Goal: Task Accomplishment & Management: Manage account settings

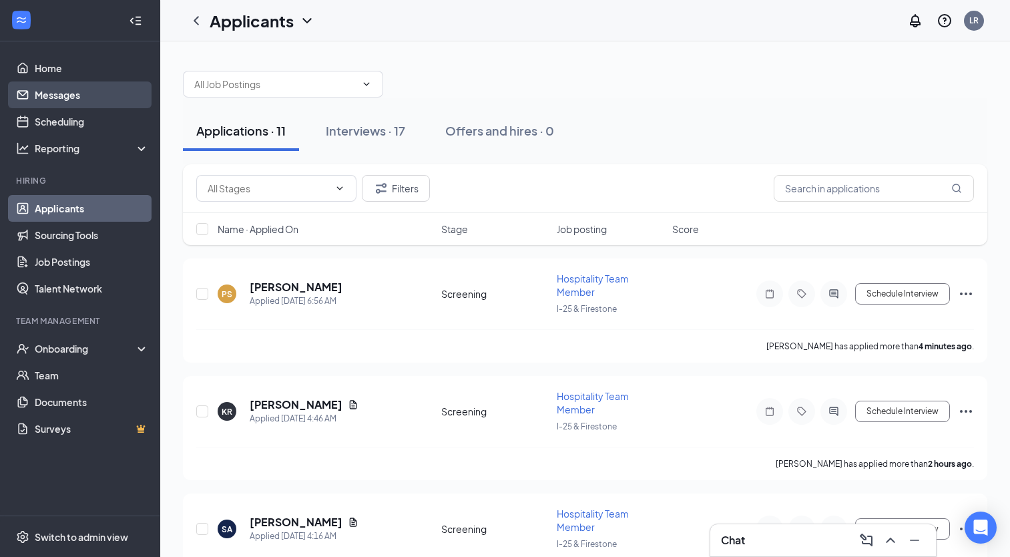
scroll to position [26, 0]
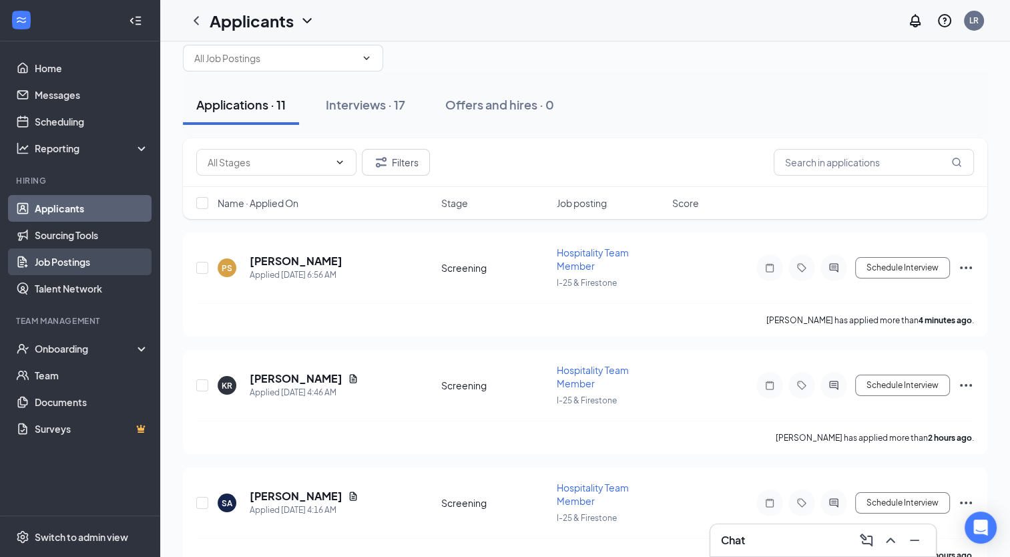
click at [61, 260] on link "Job Postings" at bounding box center [92, 261] width 114 height 27
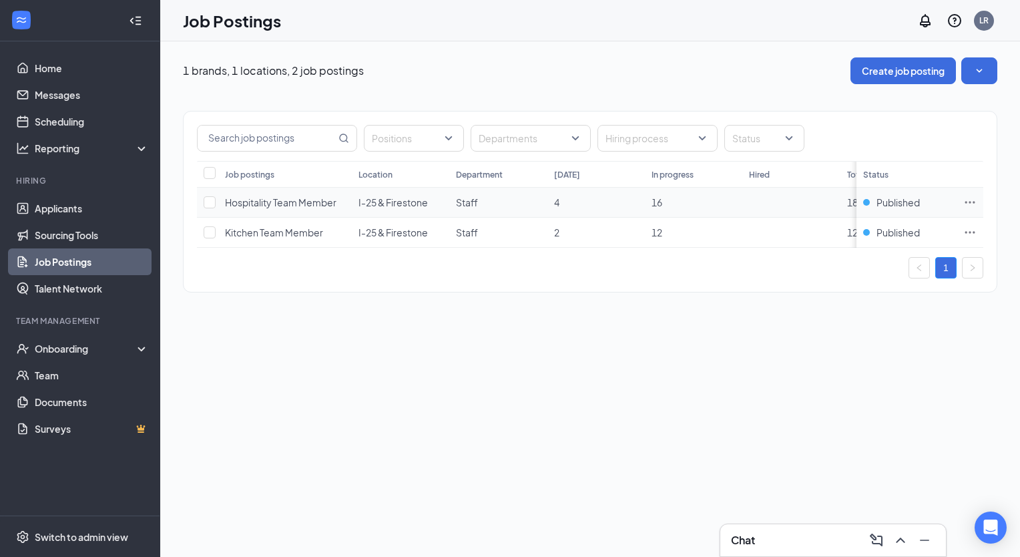
click at [978, 200] on td at bounding box center [970, 203] width 27 height 30
click at [970, 201] on icon "Ellipses" at bounding box center [971, 202] width 10 height 2
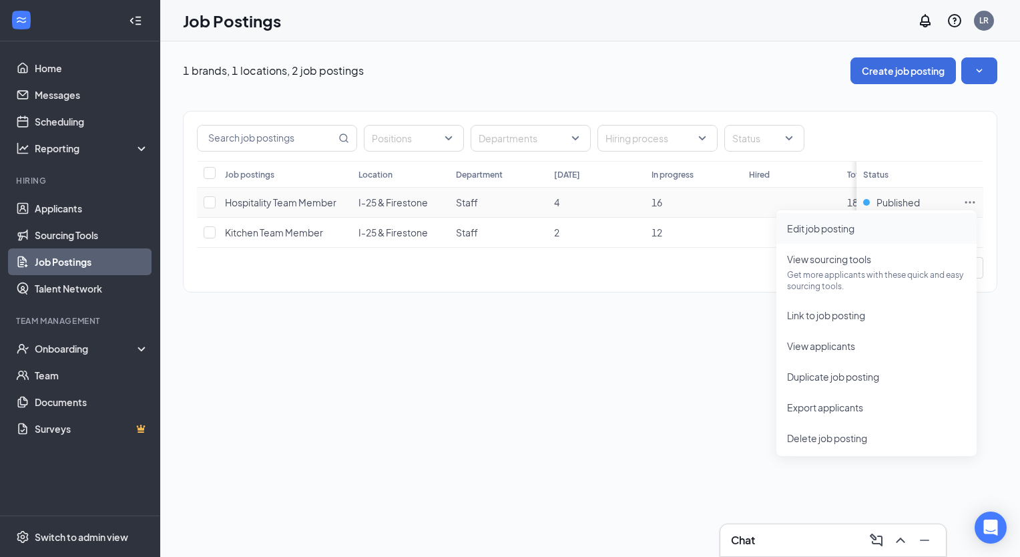
click at [876, 235] on span "Edit job posting" at bounding box center [876, 228] width 179 height 15
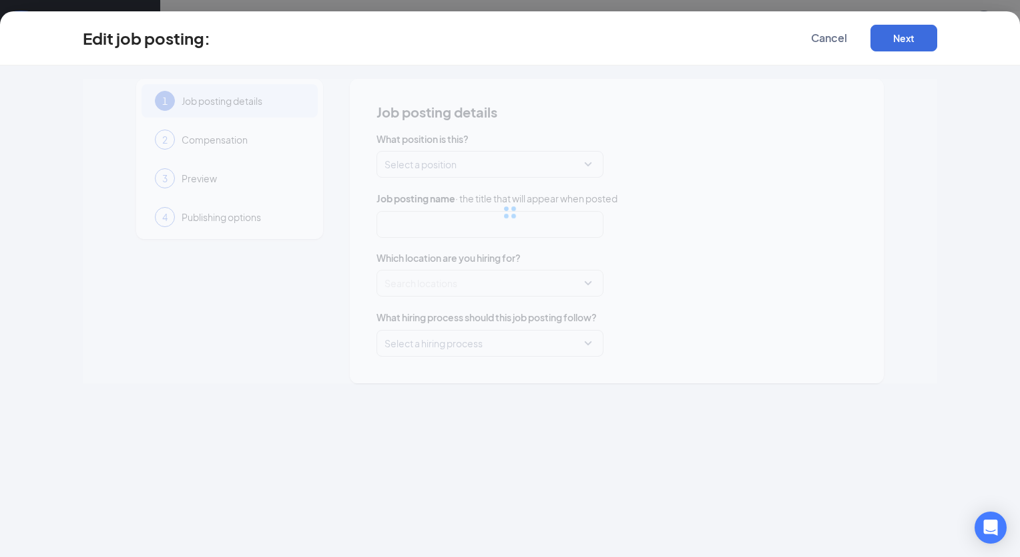
type input "Hospitality Team Member"
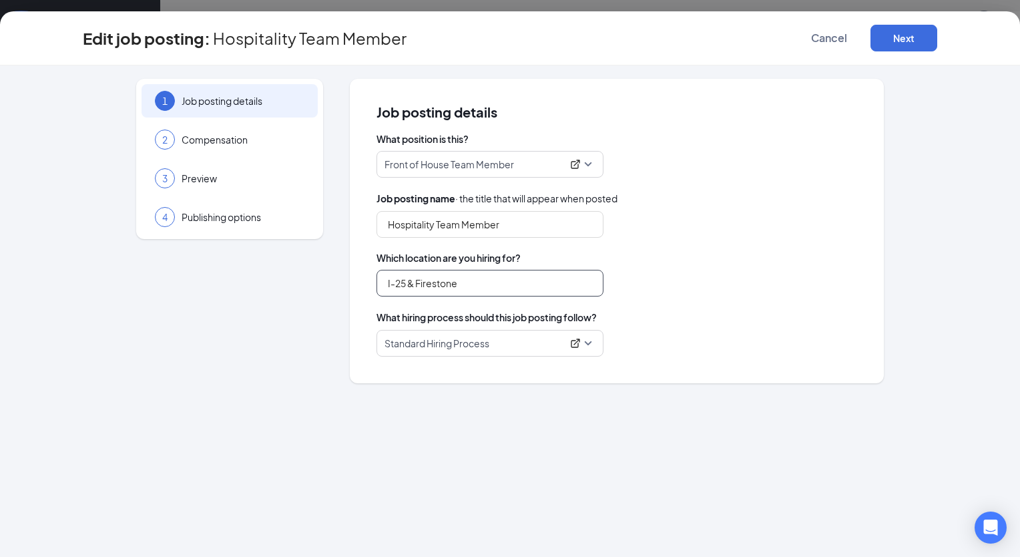
click at [447, 278] on input "I-25 & Firestone" at bounding box center [490, 283] width 227 height 27
click at [439, 316] on span "Add a new location" at bounding box center [446, 319] width 81 height 13
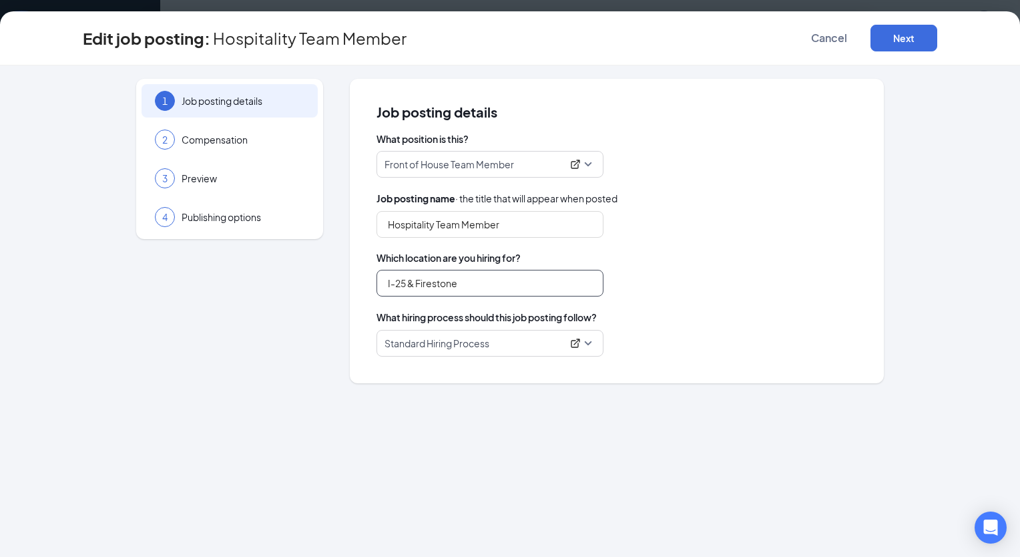
click at [453, 279] on input "I-25 & Firestone" at bounding box center [490, 283] width 227 height 27
click at [499, 282] on input "I-25 & Firestone" at bounding box center [490, 283] width 227 height 27
click at [457, 277] on input "I-25 & Firestone" at bounding box center [490, 283] width 227 height 27
click at [893, 35] on button "Next" at bounding box center [904, 38] width 67 height 27
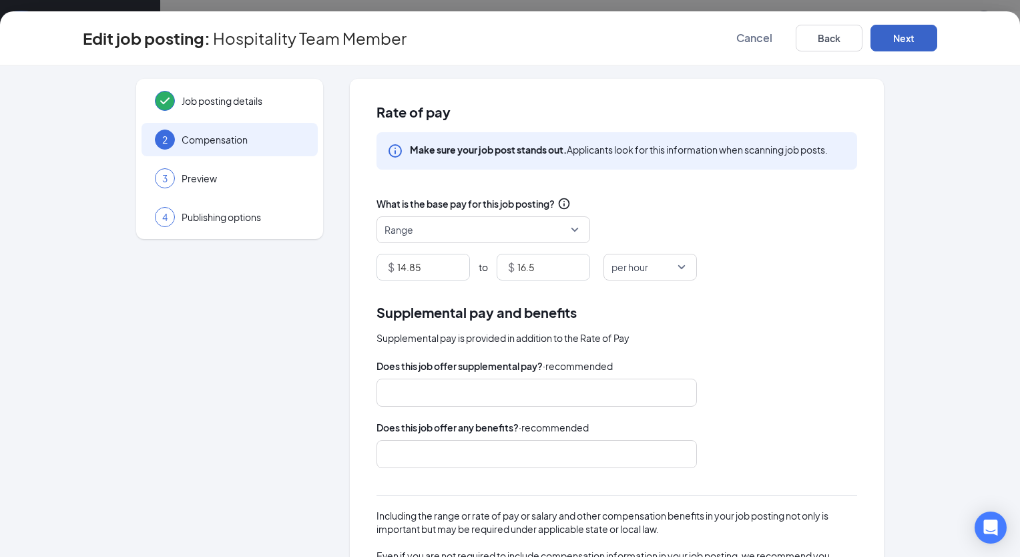
click at [905, 40] on button "Next" at bounding box center [904, 38] width 67 height 27
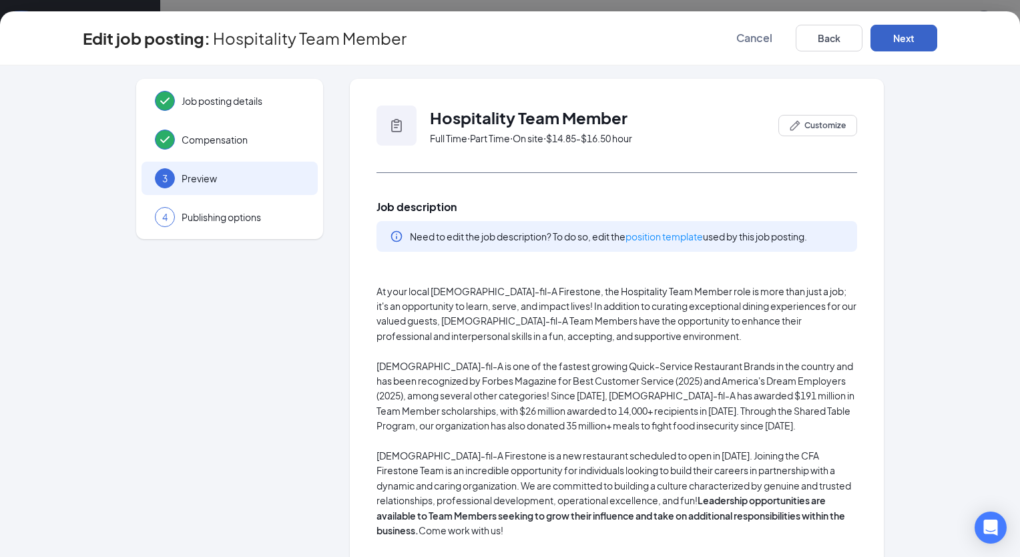
click at [905, 40] on button "Next" at bounding box center [904, 38] width 67 height 27
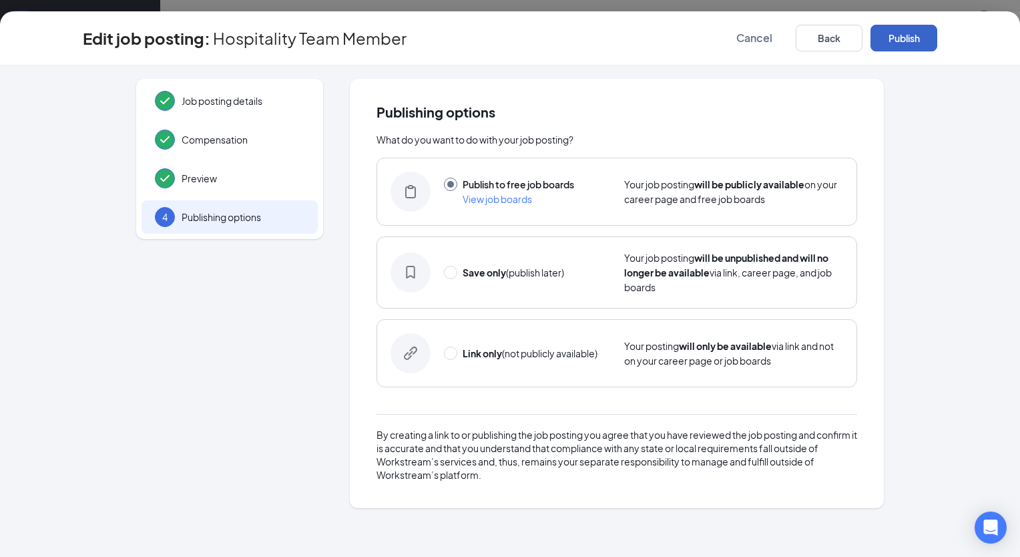
click at [905, 40] on button "Publish" at bounding box center [904, 38] width 67 height 27
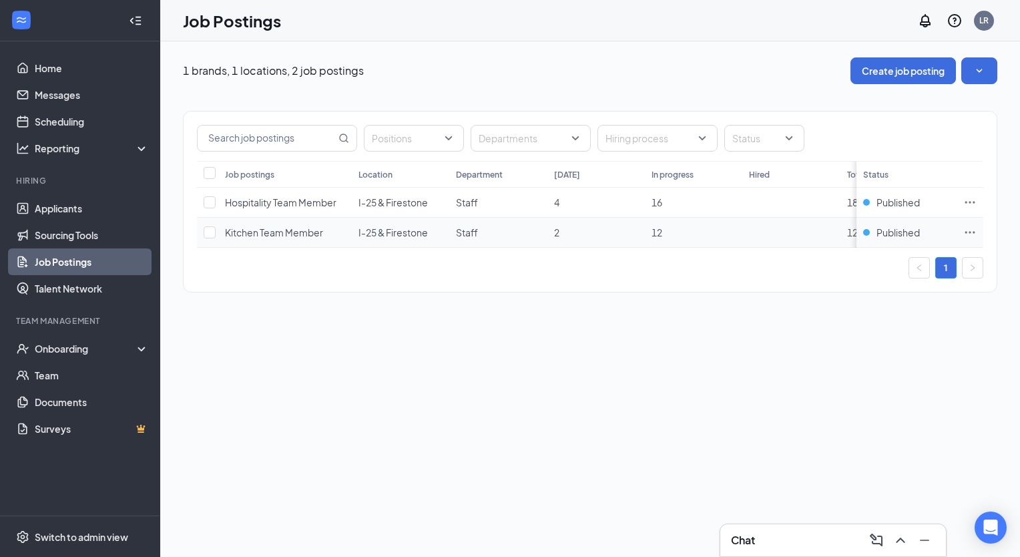
click at [970, 231] on icon "Ellipses" at bounding box center [971, 232] width 10 height 2
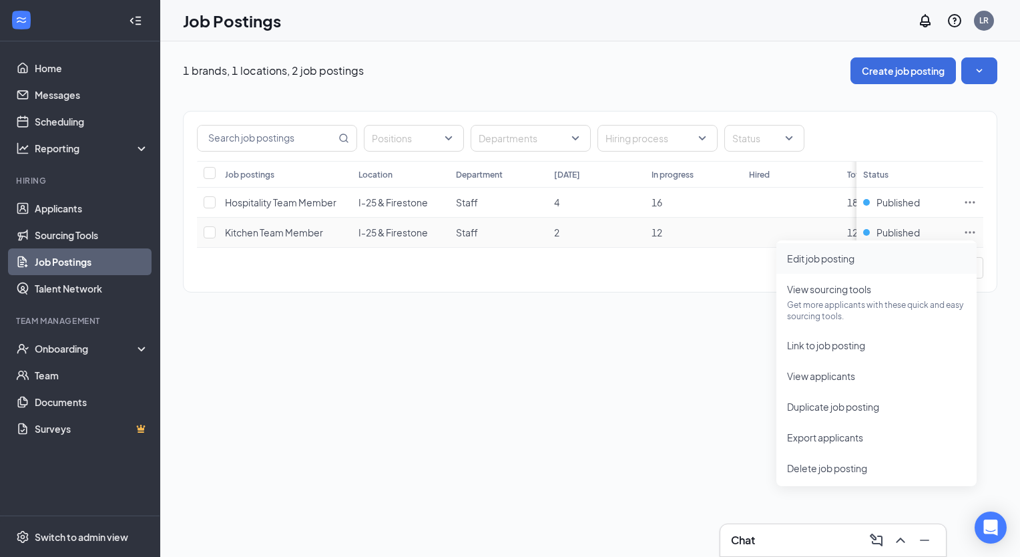
click at [851, 266] on li "Edit job posting" at bounding box center [877, 258] width 200 height 31
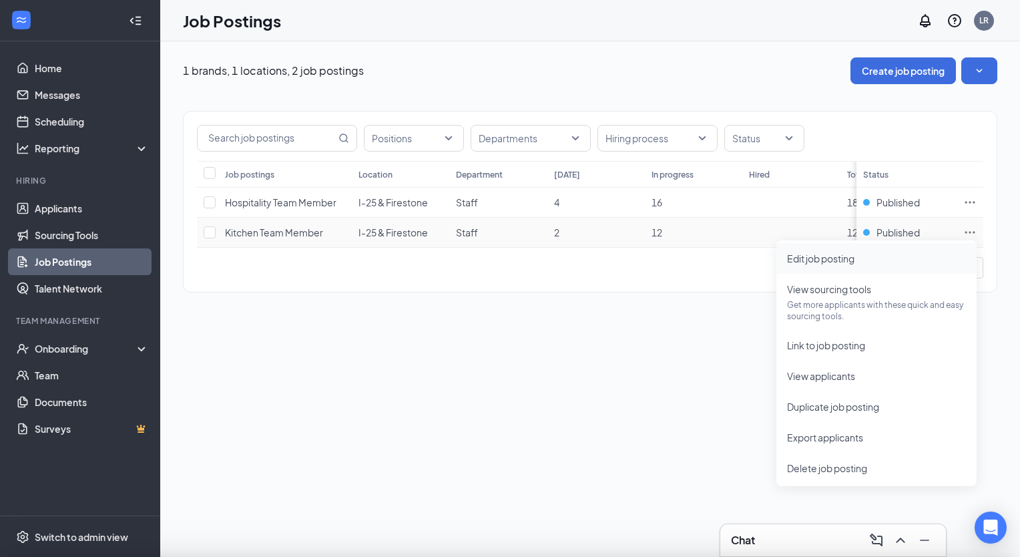
type input "Kitchen Team Member"
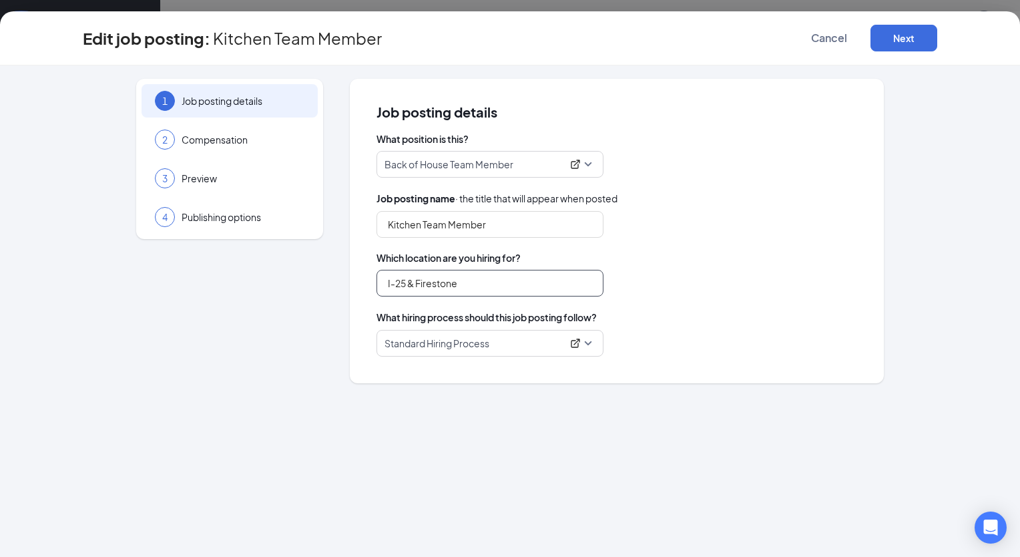
click at [460, 284] on input "I-25 & Firestone" at bounding box center [490, 283] width 227 height 27
click at [444, 317] on span "Add a new location" at bounding box center [446, 319] width 81 height 13
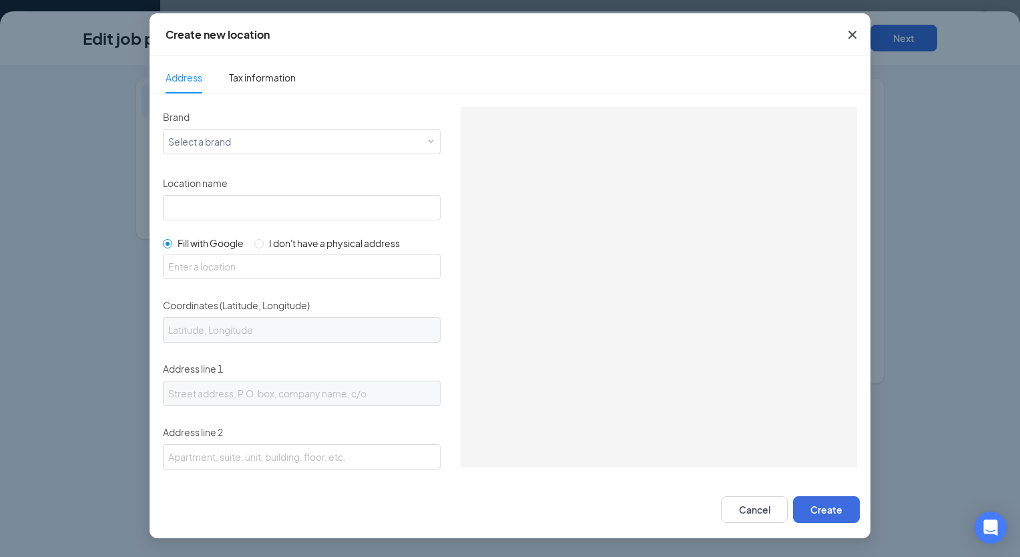
click at [241, 127] on div "Brand Select a brand" at bounding box center [302, 130] width 278 height 47
click at [235, 140] on div "Select a brand" at bounding box center [298, 141] width 261 height 16
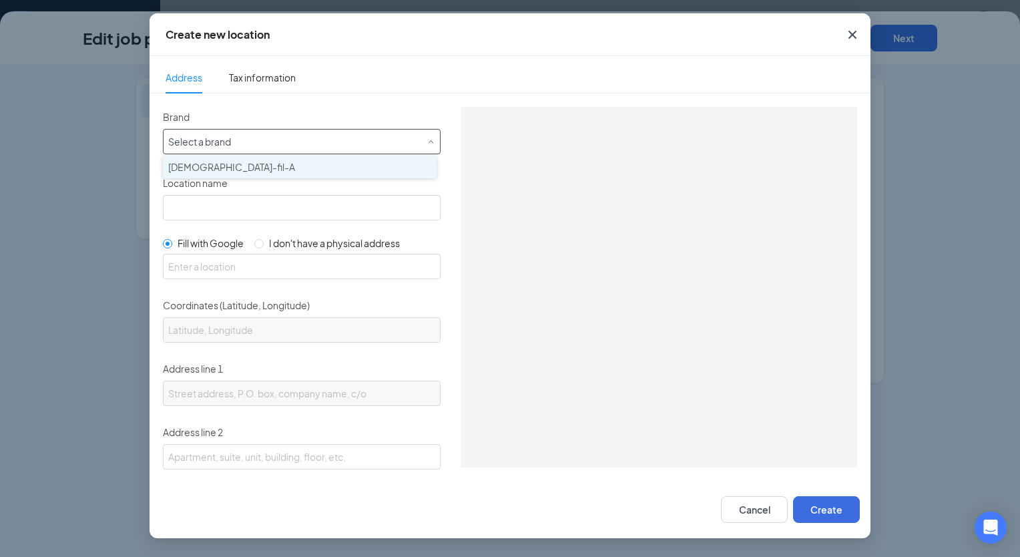
click at [211, 172] on span "[DEMOGRAPHIC_DATA]-fil-A" at bounding box center [231, 166] width 127 height 13
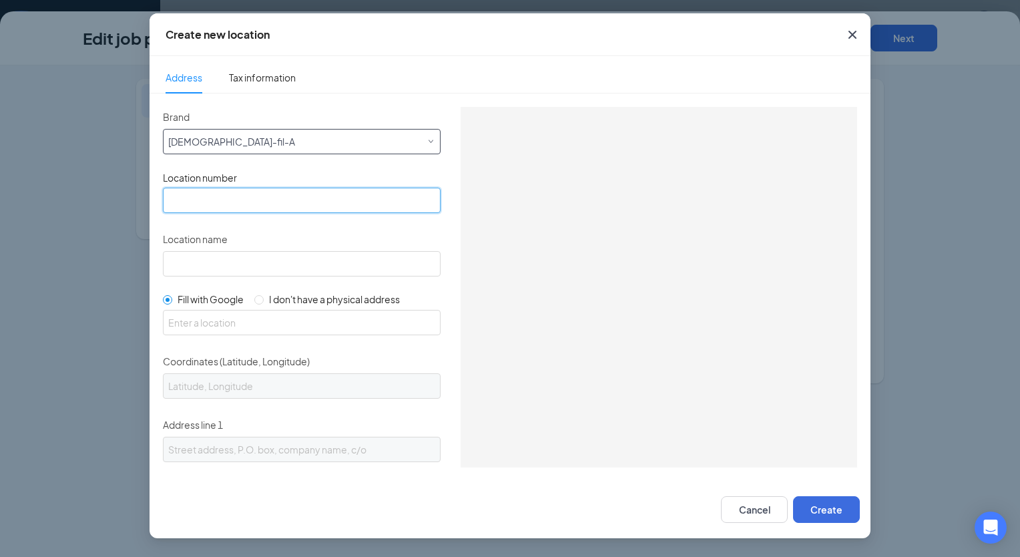
click at [195, 195] on input "text" at bounding box center [302, 200] width 278 height 25
type input "05611"
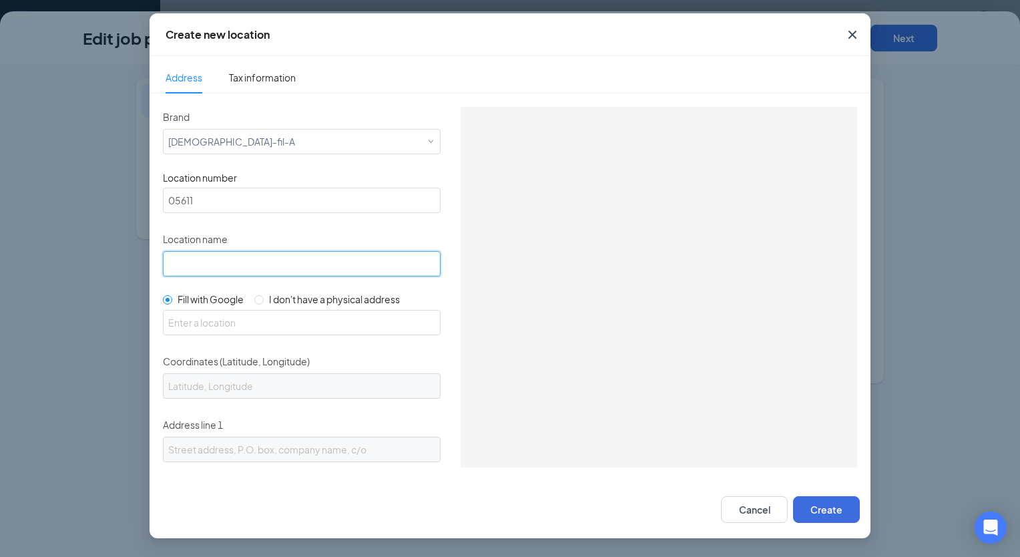
click at [197, 266] on input "Location name" at bounding box center [302, 263] width 278 height 25
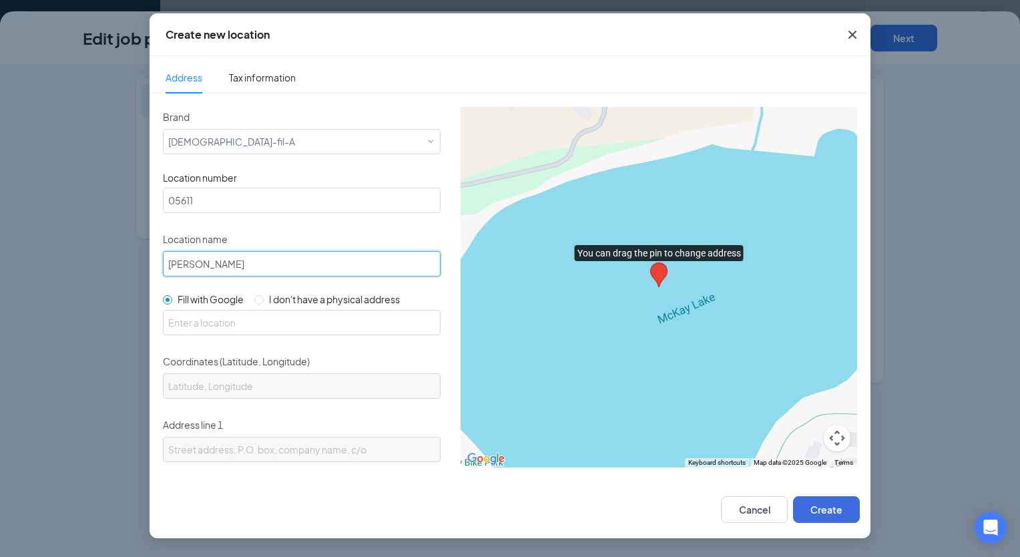
drag, startPoint x: 248, startPoint y: 268, endPoint x: 163, endPoint y: 260, distance: 85.8
click at [163, 260] on input "[PERSON_NAME]" at bounding box center [302, 263] width 278 height 25
type input "I-25 & Firestone"
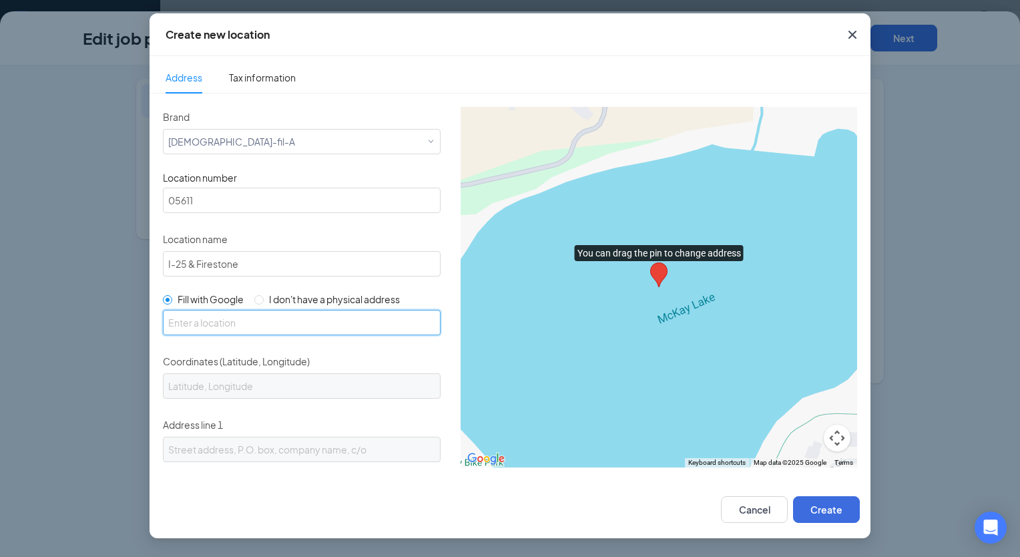
click at [195, 321] on input "text" at bounding box center [302, 322] width 278 height 25
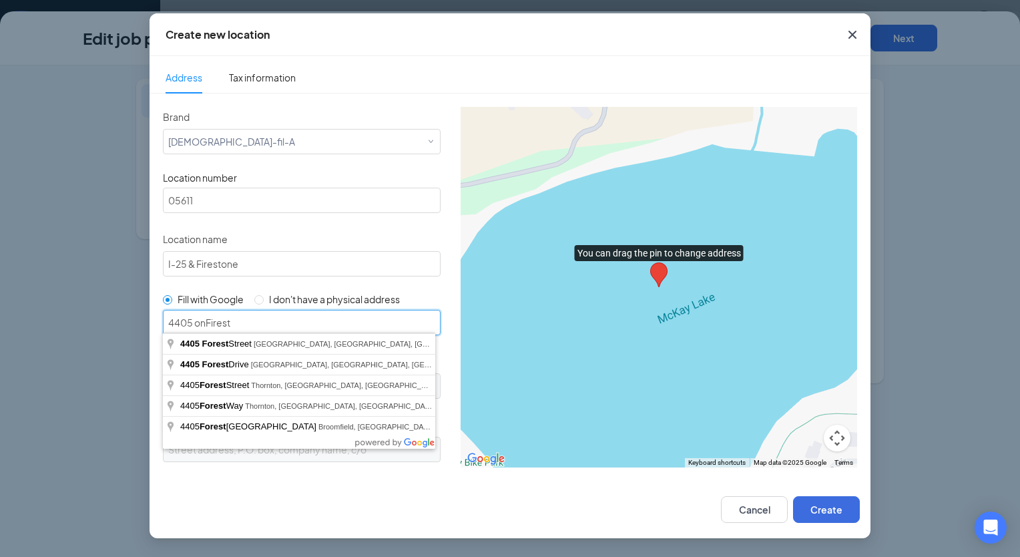
click at [195, 321] on input "4405 onFirest" at bounding box center [302, 322] width 278 height 25
type input "[STREET_ADDRESS]"
type input "40.1606878, -104.9723004"
type input "[STREET_ADDRESS]"
type input "Longmont"
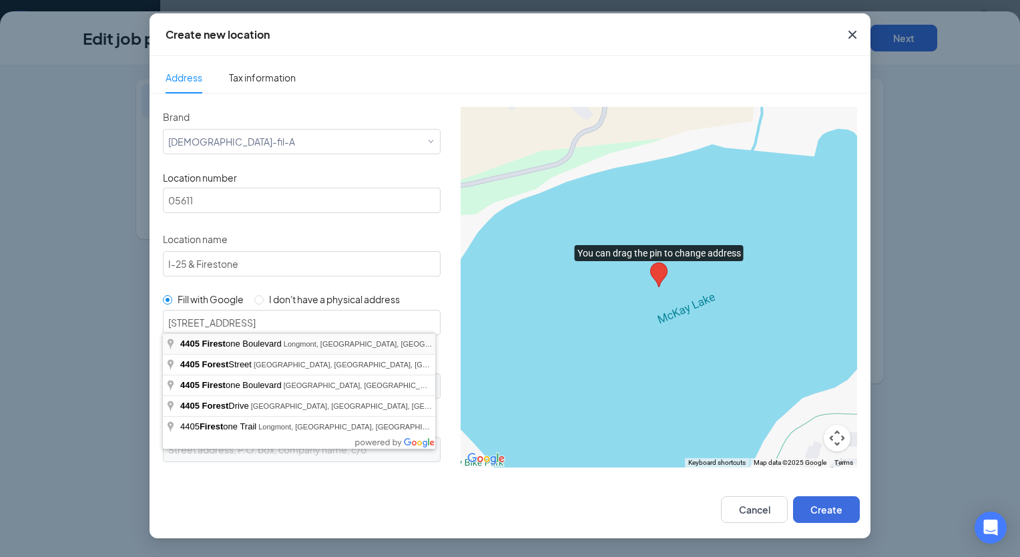
type input "CO"
type input "80504"
type input "US"
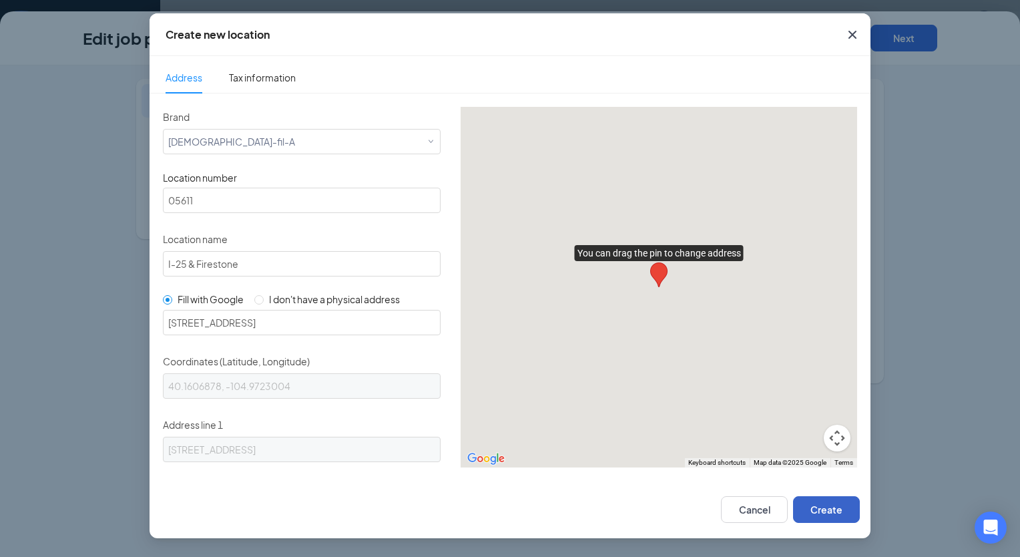
click at [823, 505] on button "Create" at bounding box center [826, 509] width 67 height 27
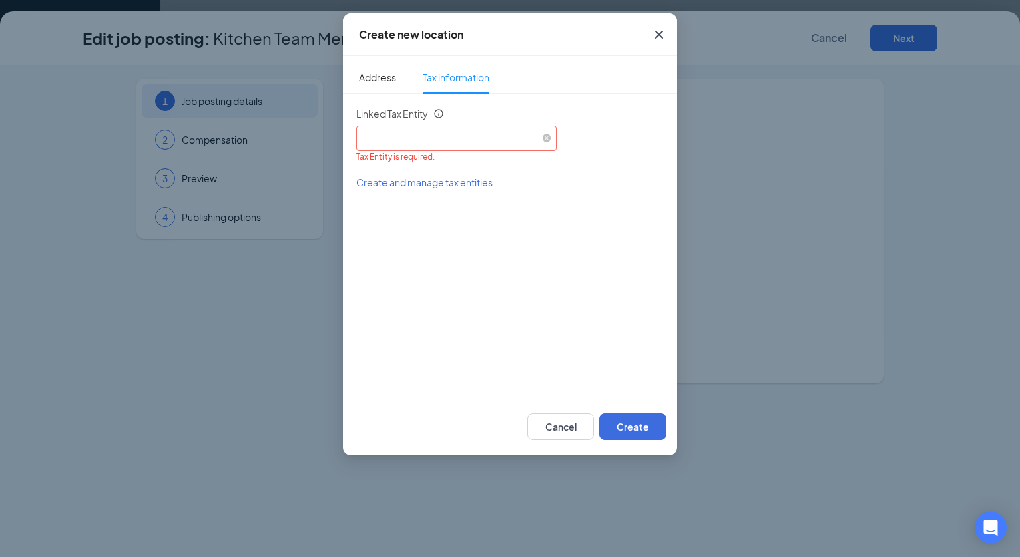
click at [522, 144] on div "Select an existing tax entity" at bounding box center [457, 136] width 190 height 20
click at [496, 172] on span "Impact240, LLC (EIN: [US_EMPLOYER_IDENTIFICATION_NUMBER])" at bounding box center [512, 174] width 291 height 13
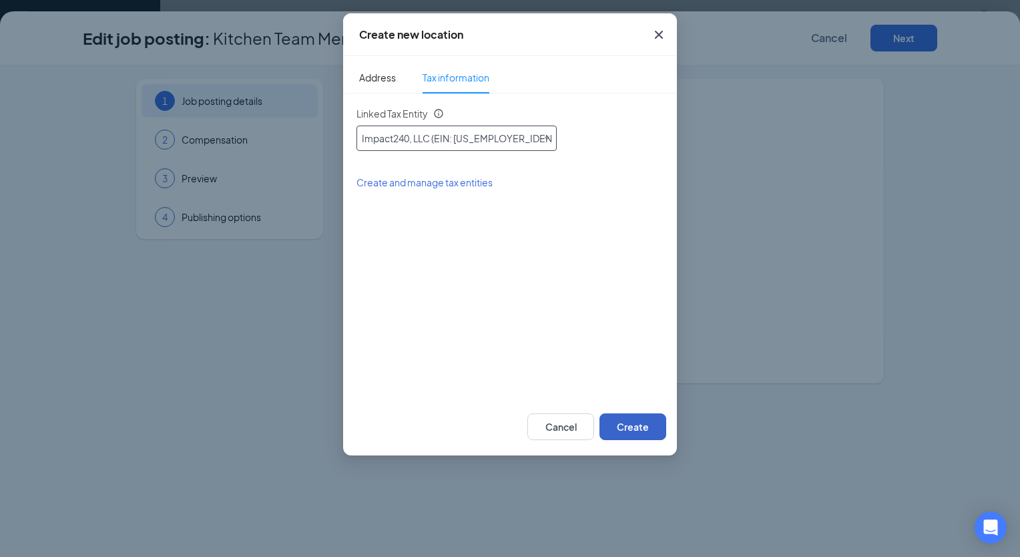
click at [628, 426] on button "Create" at bounding box center [633, 426] width 67 height 27
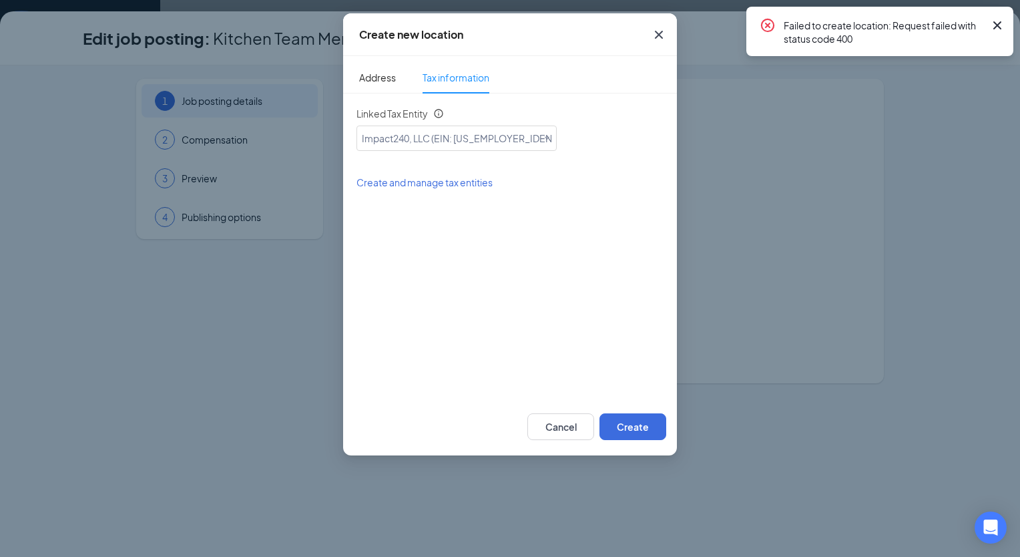
click at [998, 28] on icon "Cross" at bounding box center [998, 25] width 16 height 16
